Goal: Task Accomplishment & Management: Use online tool/utility

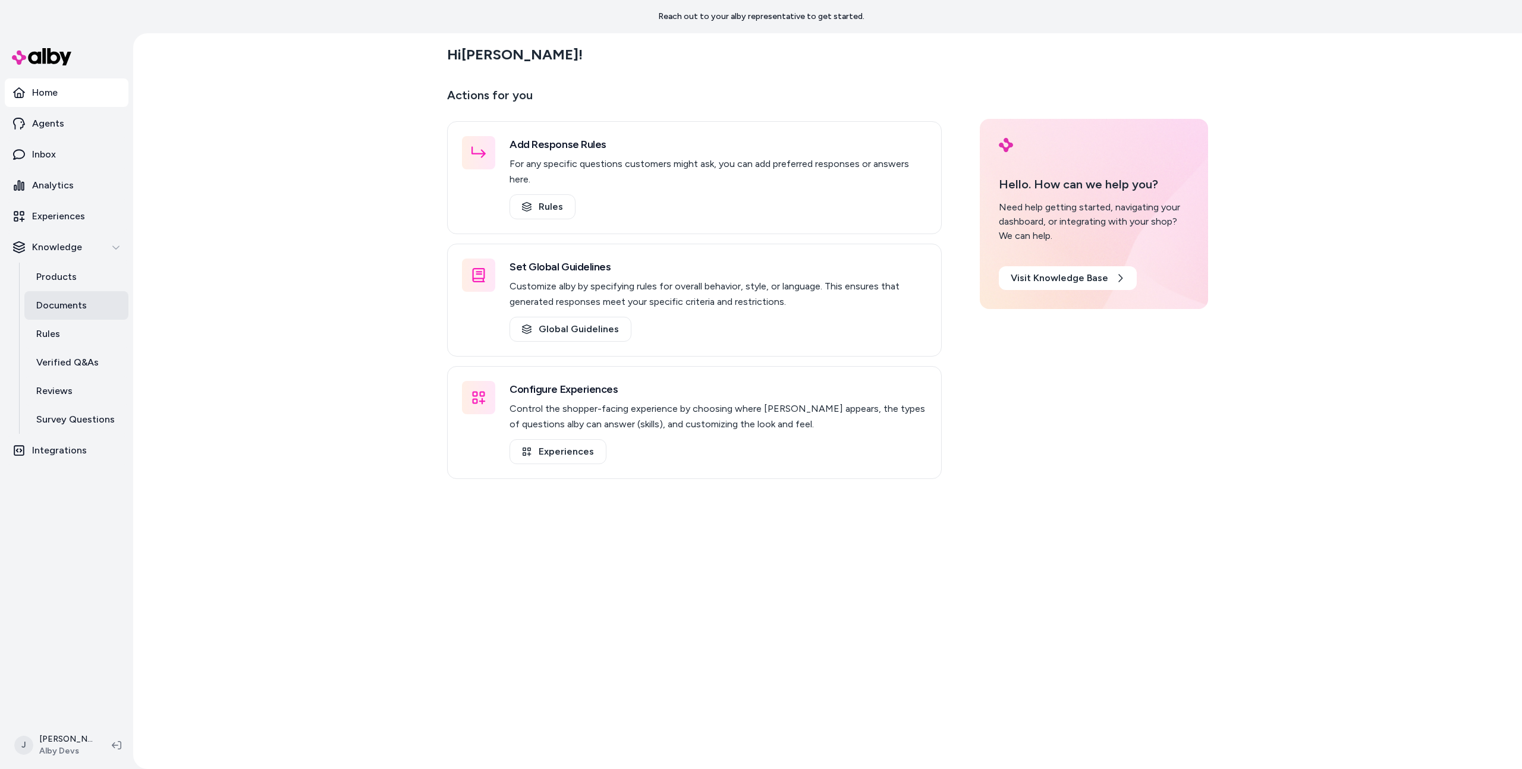
click at [75, 300] on p "Documents" at bounding box center [61, 305] width 51 height 14
click at [284, 305] on div "Hi Jason ! Actions for you Add Response Rules For any specific questions custom…" at bounding box center [827, 401] width 1389 height 736
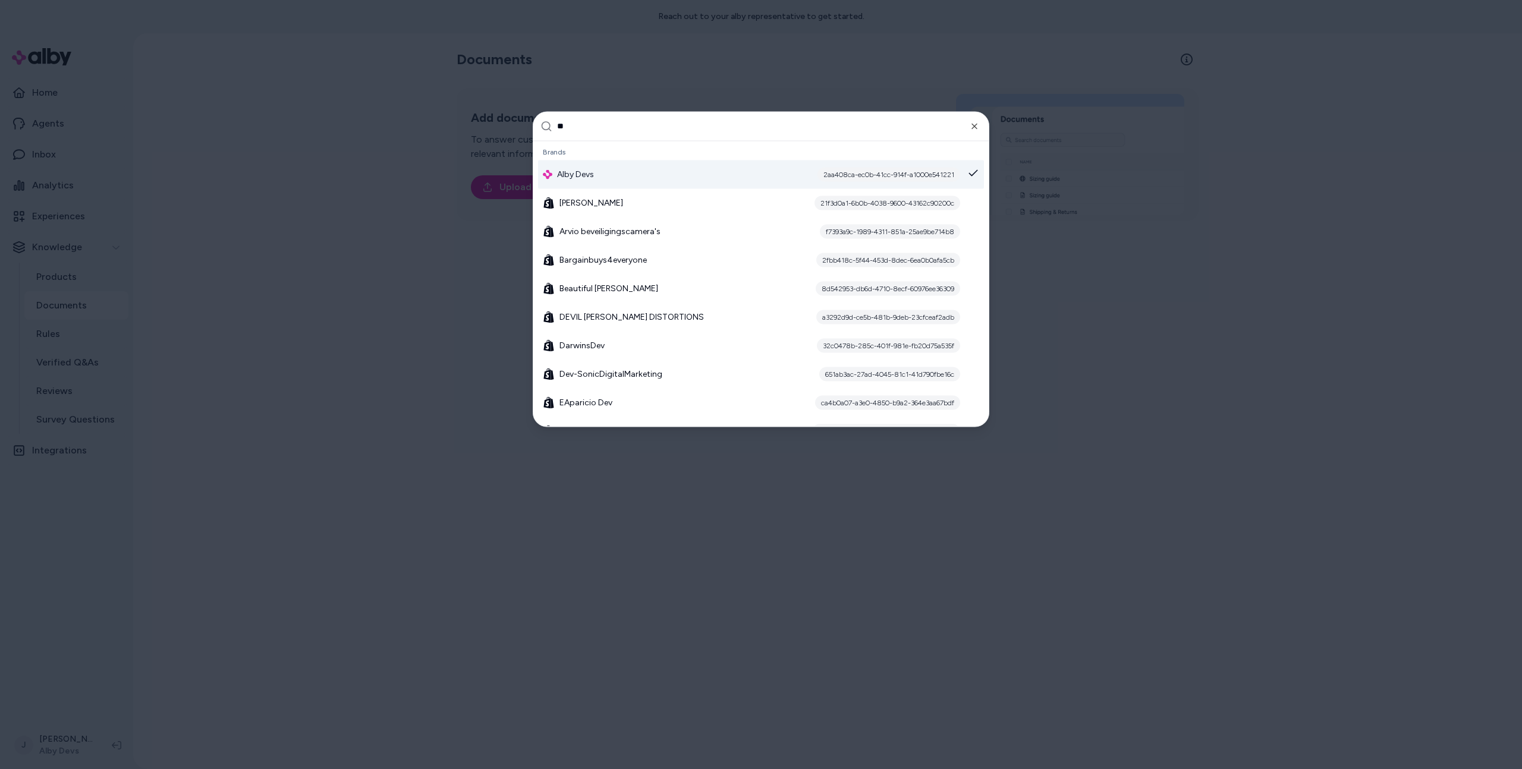
type input "***"
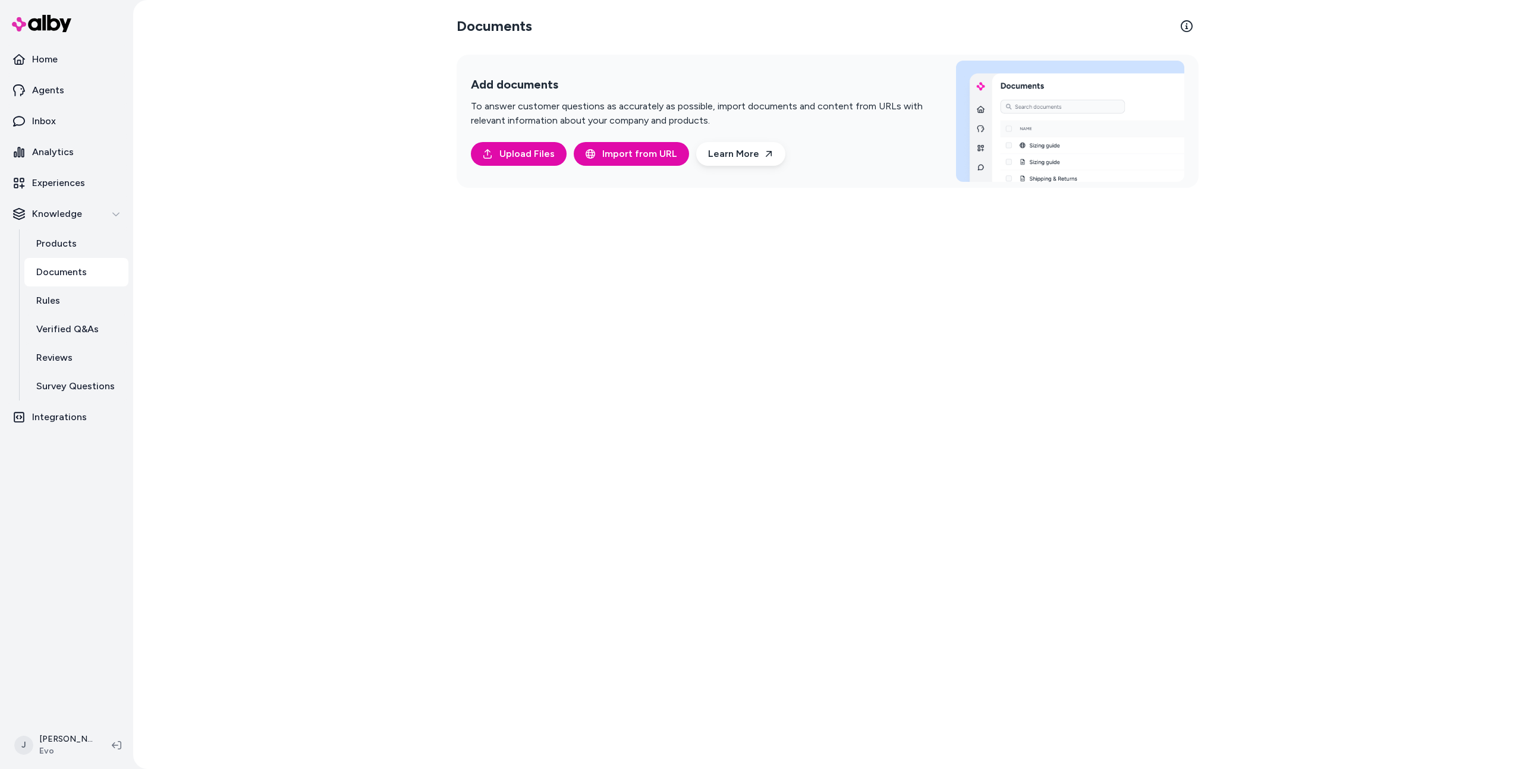
click at [940, 531] on div "Documents Add documents To answer customer questions as accurately as possible,…" at bounding box center [827, 384] width 761 height 769
drag, startPoint x: 716, startPoint y: 418, endPoint x: 703, endPoint y: 439, distance: 24.8
click at [716, 418] on div "Documents Add documents To answer customer questions as accurately as possible,…" at bounding box center [827, 384] width 761 height 769
drag, startPoint x: 700, startPoint y: 449, endPoint x: 696, endPoint y: 462, distance: 13.2
click at [700, 449] on div "Documents Add documents To answer customer questions as accurately as possible,…" at bounding box center [827, 384] width 761 height 769
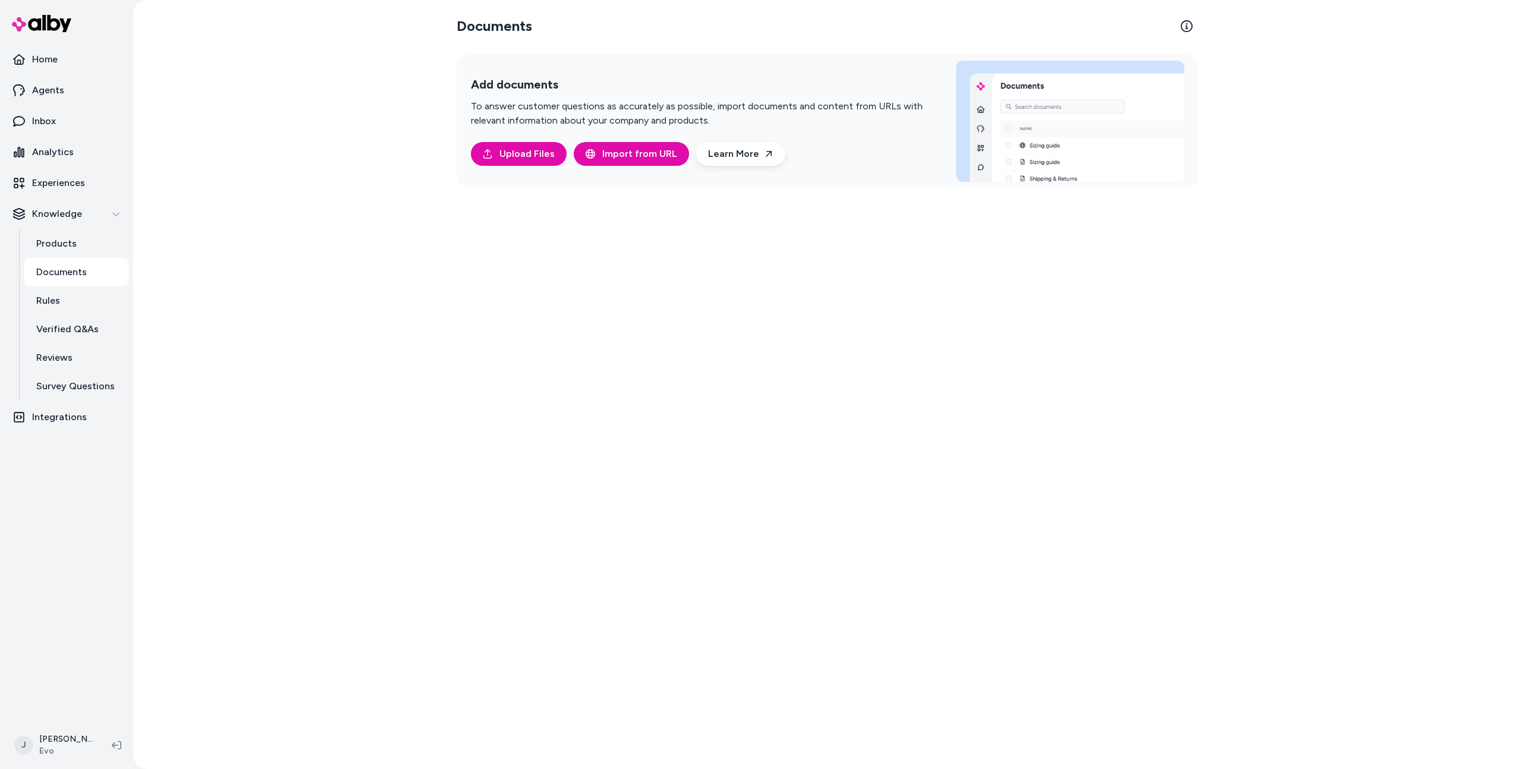
click at [683, 455] on div "Documents Add documents To answer customer questions as accurately as possible,…" at bounding box center [827, 384] width 761 height 769
click at [667, 430] on div "Documents Add documents To answer customer questions as accurately as possible,…" at bounding box center [827, 384] width 761 height 769
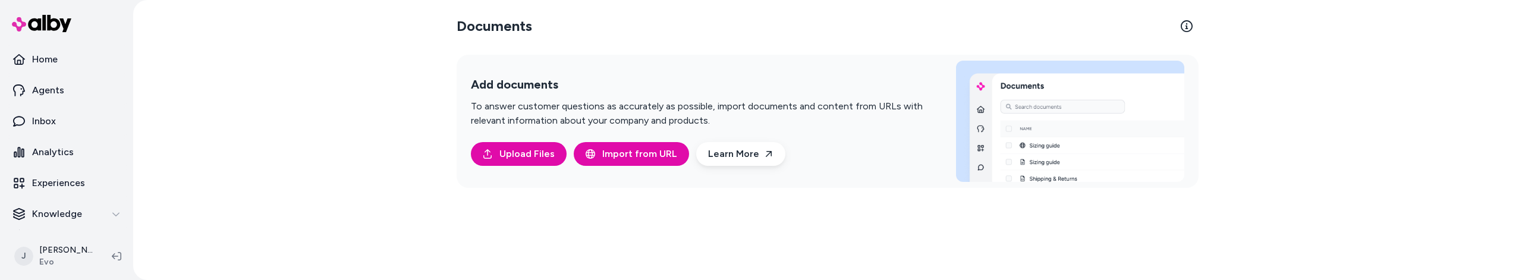
click at [310, 224] on div "Documents Add documents To answer customer questions as accurately as possible,…" at bounding box center [827, 140] width 1389 height 280
